Goal: Task Accomplishment & Management: Manage account settings

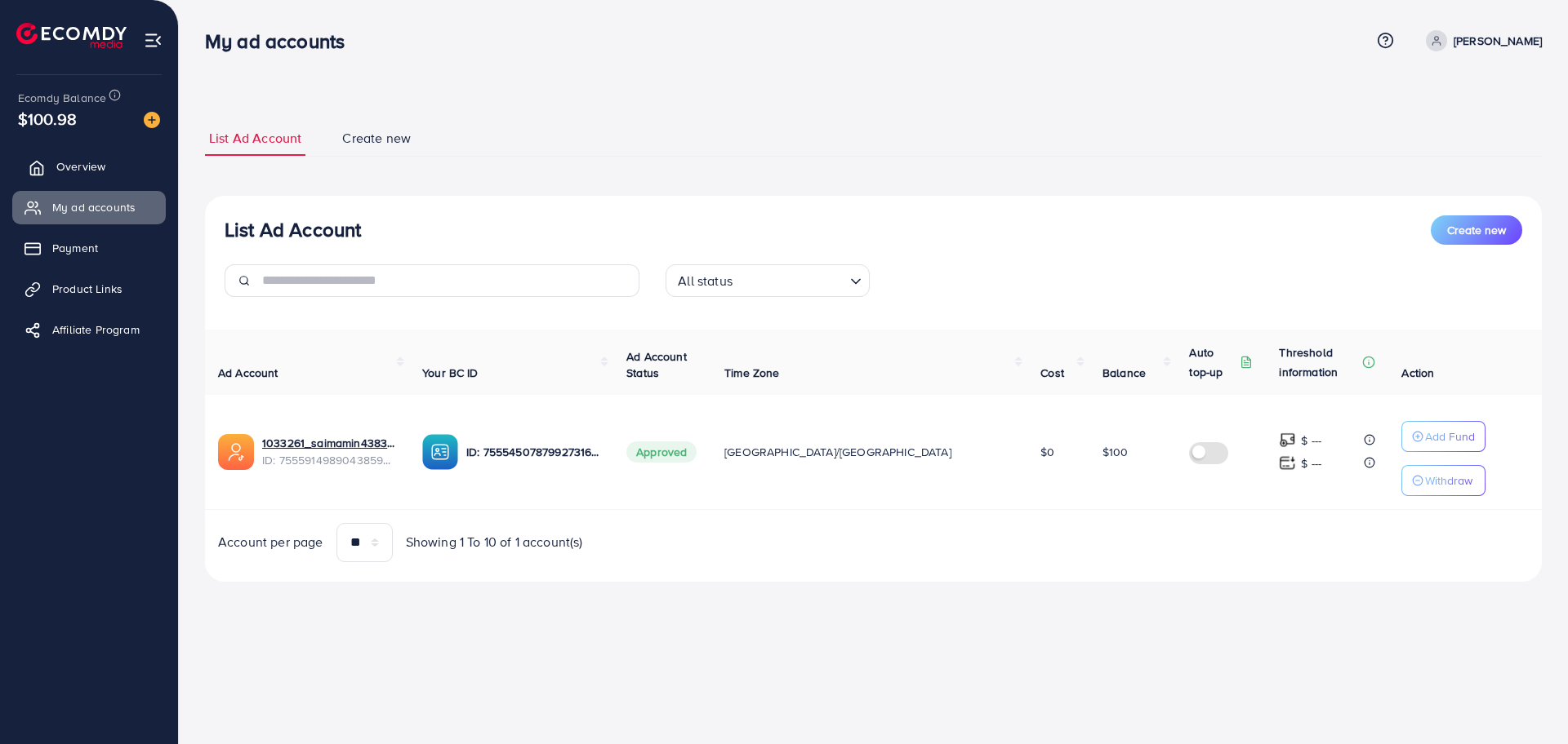
click at [88, 161] on span "Overview" at bounding box center [80, 166] width 49 height 16
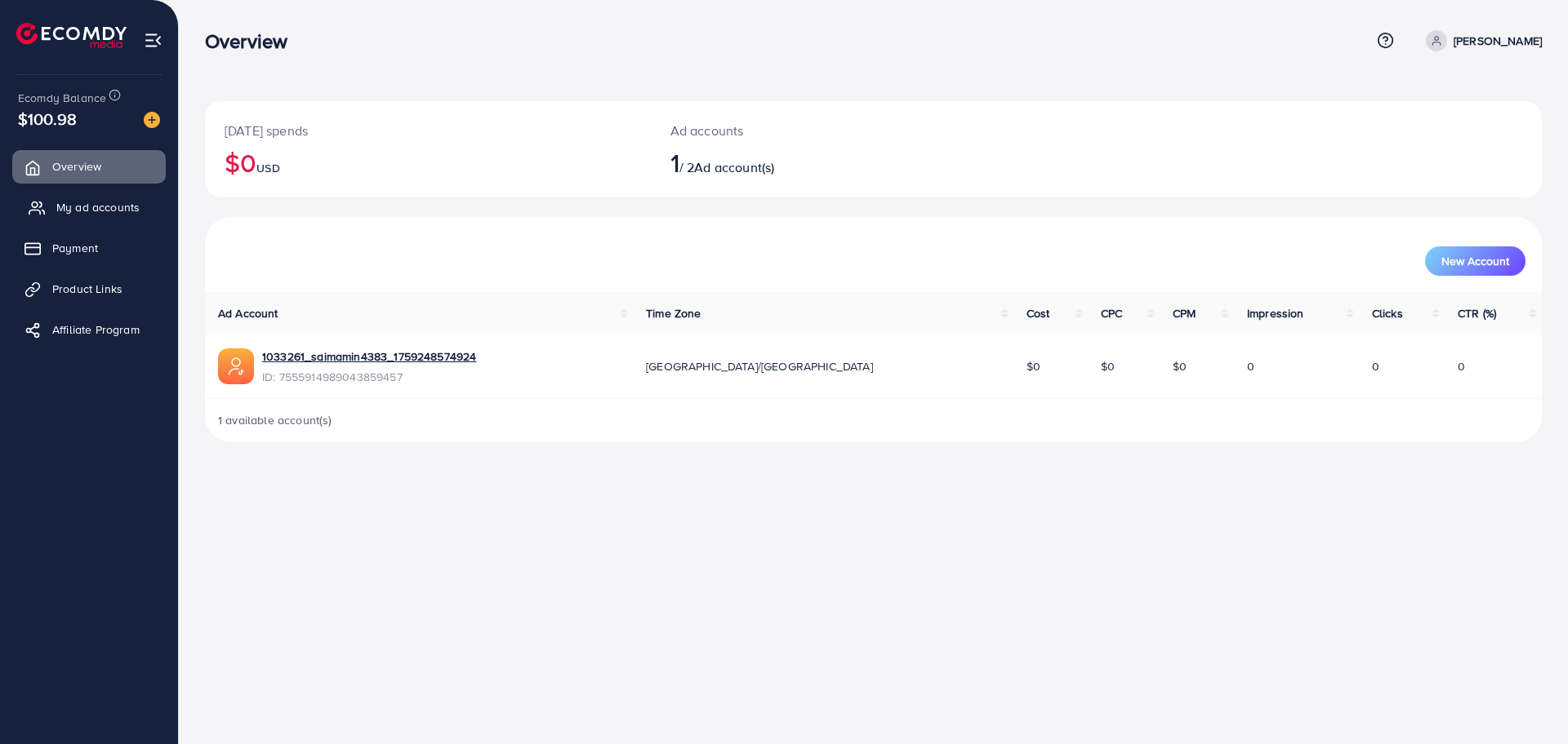
click at [102, 213] on span "My ad accounts" at bounding box center [97, 207] width 83 height 16
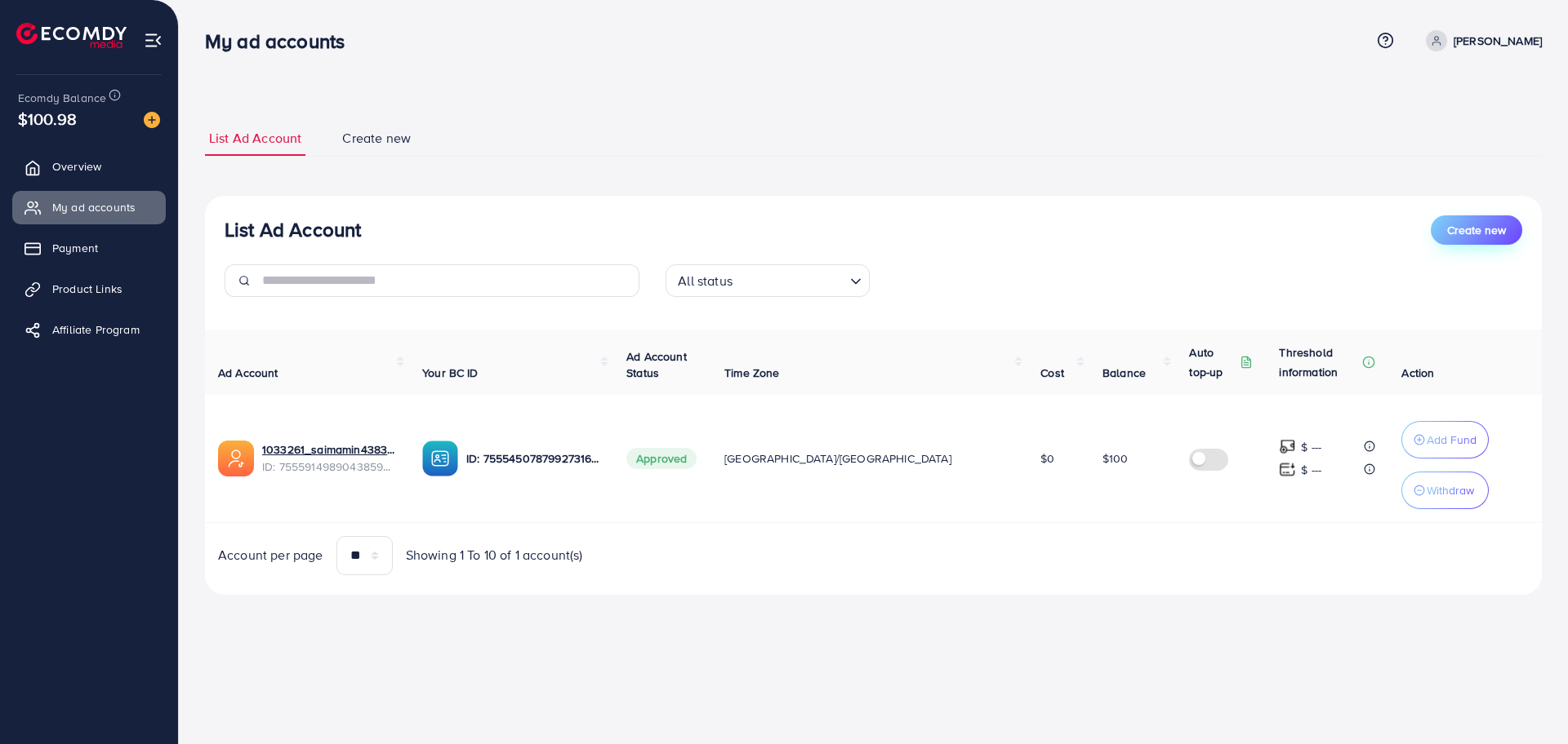
click at [1483, 229] on span "Create new" at bounding box center [1475, 229] width 59 height 16
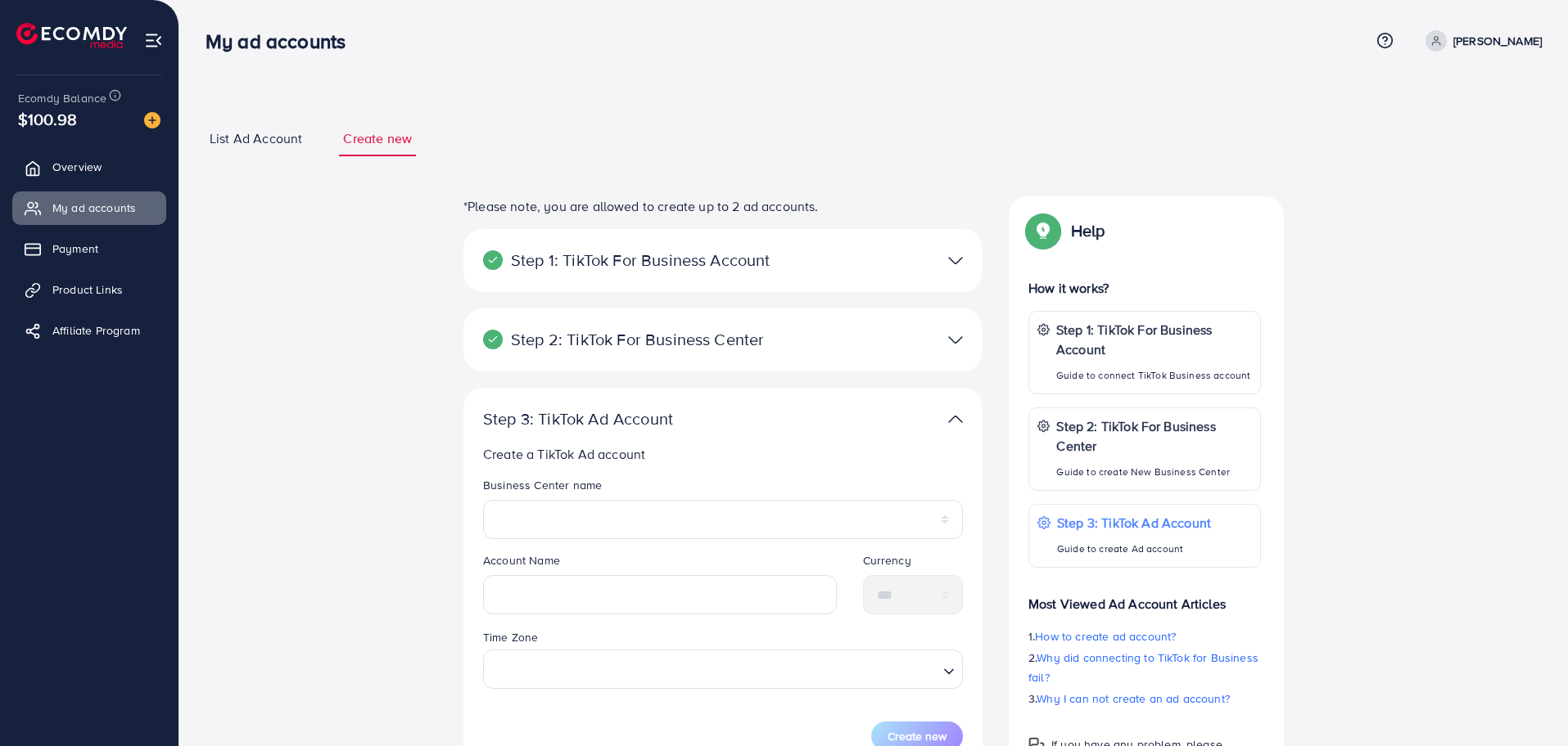
click at [943, 256] on div at bounding box center [891, 260] width 168 height 24
click at [958, 257] on img at bounding box center [955, 260] width 15 height 24
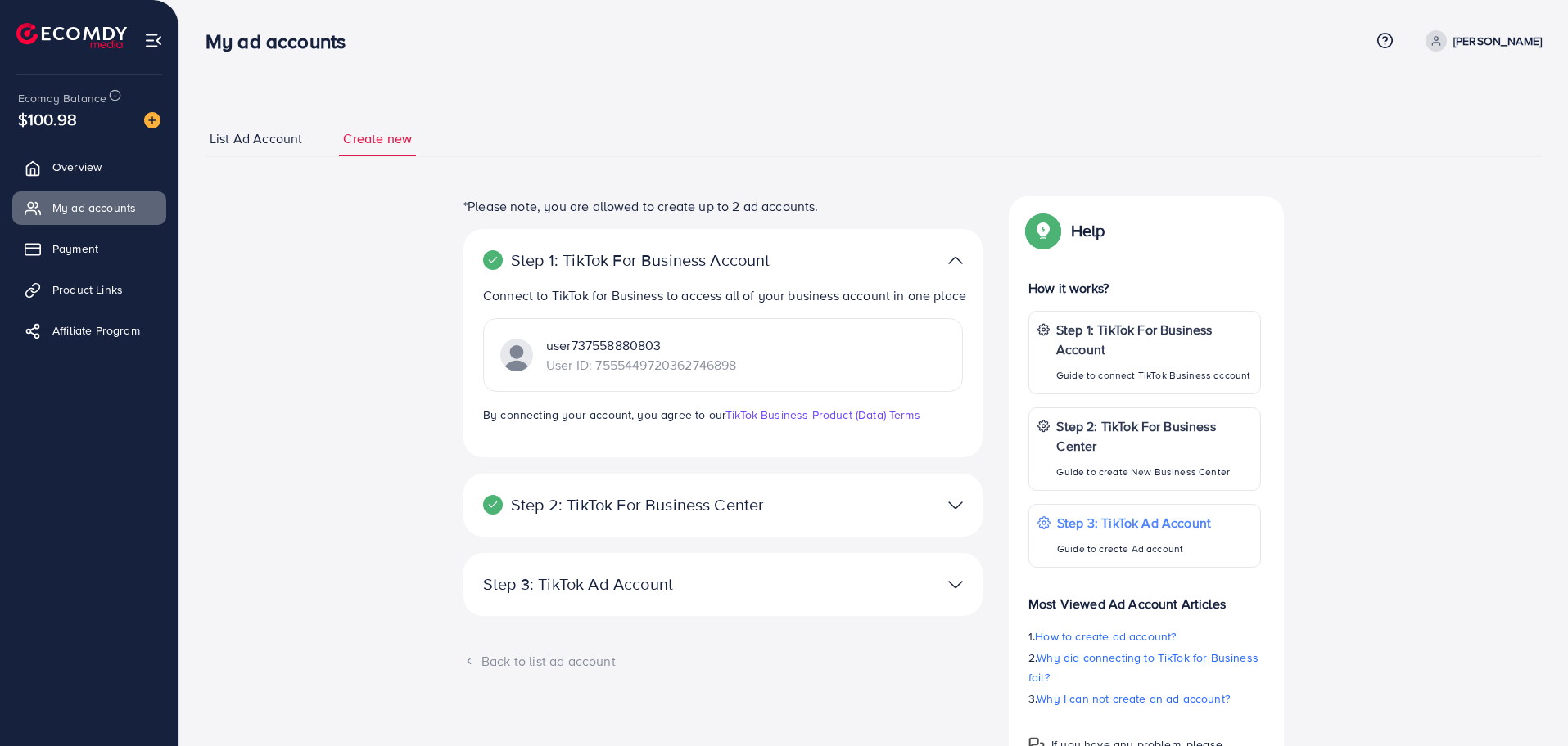
click at [953, 508] on img at bounding box center [955, 505] width 15 height 24
